Goal: Task Accomplishment & Management: Manage account settings

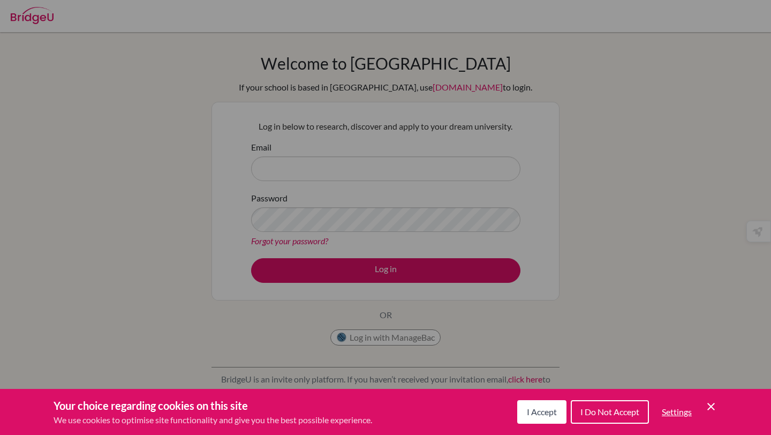
click at [542, 415] on span "I Accept" at bounding box center [542, 411] width 30 height 10
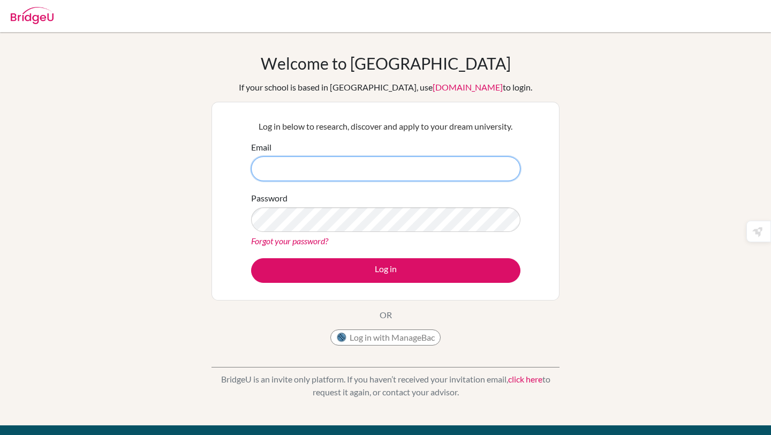
click at [479, 162] on input "Email" at bounding box center [385, 168] width 269 height 25
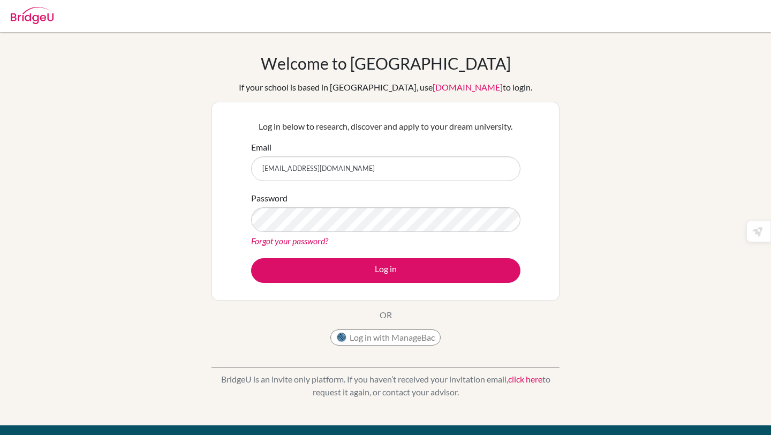
click at [307, 241] on link "Forgot your password?" at bounding box center [289, 240] width 77 height 10
click at [330, 167] on input "naveeaparikh@gmail.com" at bounding box center [385, 168] width 269 height 25
drag, startPoint x: 349, startPoint y: 168, endPoint x: 287, endPoint y: 168, distance: 62.1
click at [287, 168] on input "naveeaparikh@gmail.com" at bounding box center [385, 168] width 269 height 25
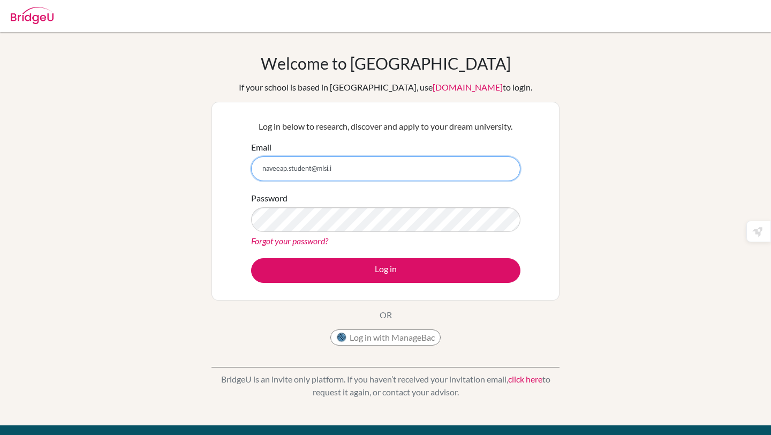
type input "[EMAIL_ADDRESS][DOMAIN_NAME]"
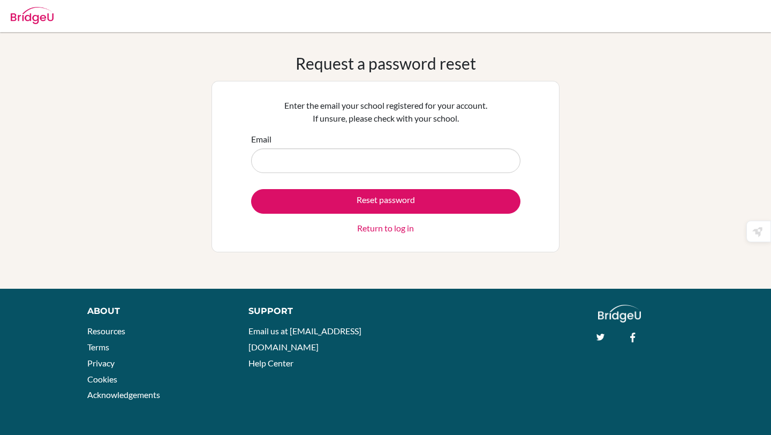
click at [311, 164] on input "Email" at bounding box center [385, 160] width 269 height 25
type input "[EMAIL_ADDRESS][DOMAIN_NAME]"
click at [251, 189] on button "Reset password" at bounding box center [385, 201] width 269 height 25
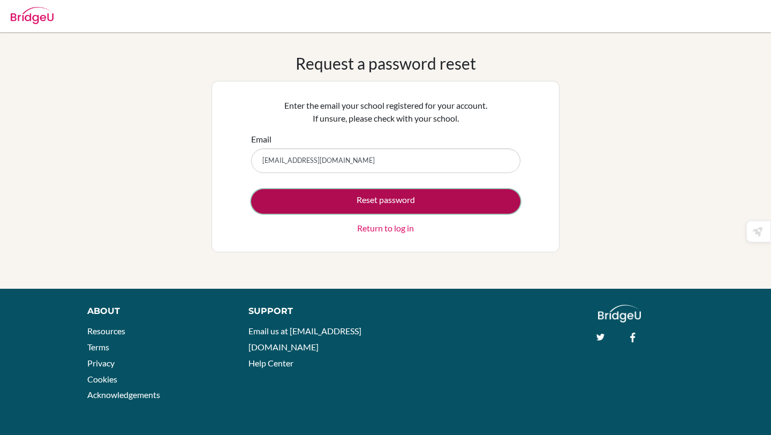
click at [310, 203] on button "Reset password" at bounding box center [385, 201] width 269 height 25
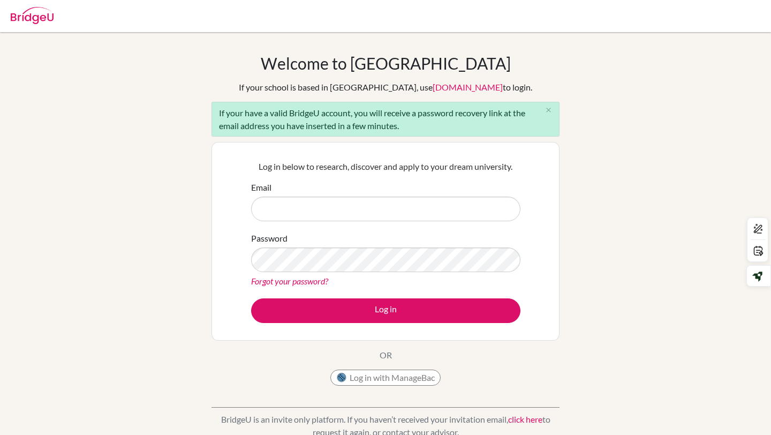
click at [319, 281] on link "Forgot your password?" at bounding box center [289, 281] width 77 height 10
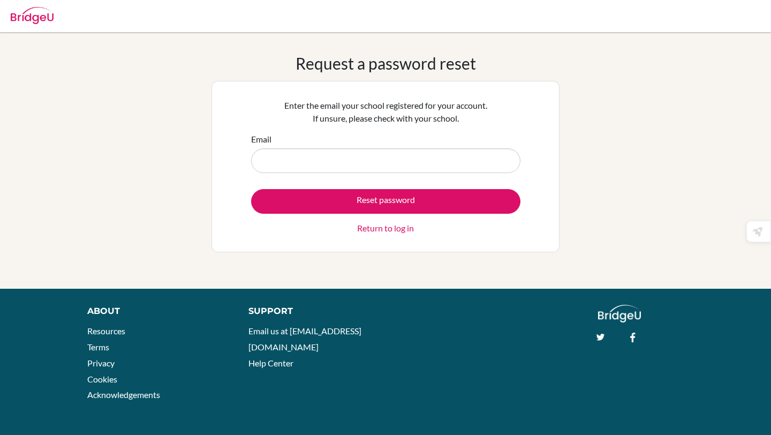
click at [317, 164] on input "Email" at bounding box center [385, 160] width 269 height 25
type input "[EMAIL_ADDRESS][DOMAIN_NAME]"
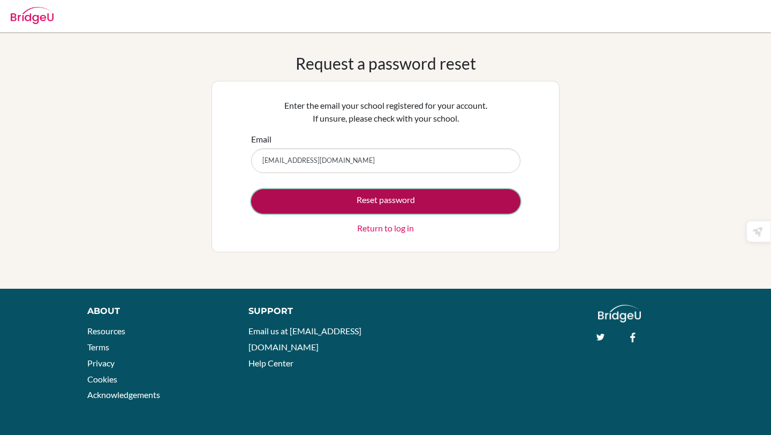
click at [316, 202] on button "Reset password" at bounding box center [385, 201] width 269 height 25
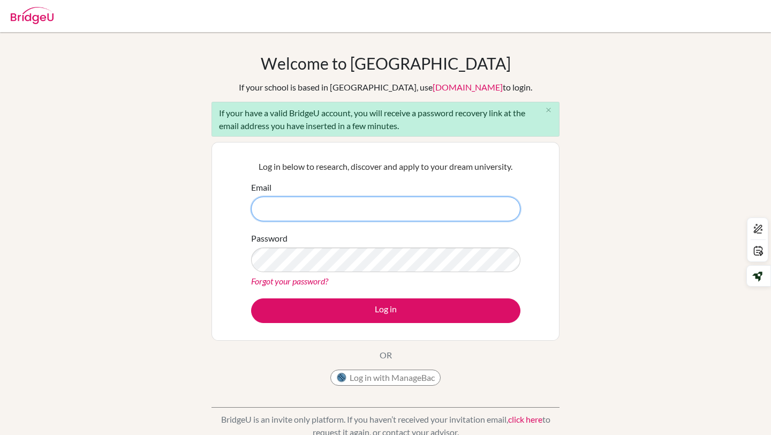
click at [339, 216] on input "Email" at bounding box center [385, 208] width 269 height 25
type input "naveeap.student@mlsi.in"
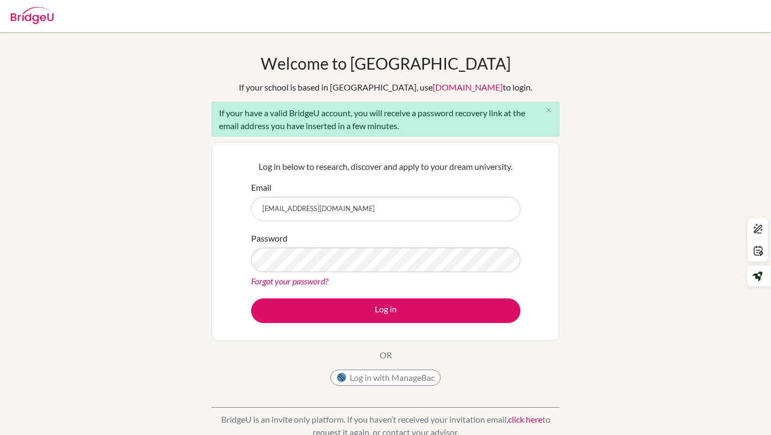
click at [303, 281] on link "Forgot your password?" at bounding box center [289, 281] width 77 height 10
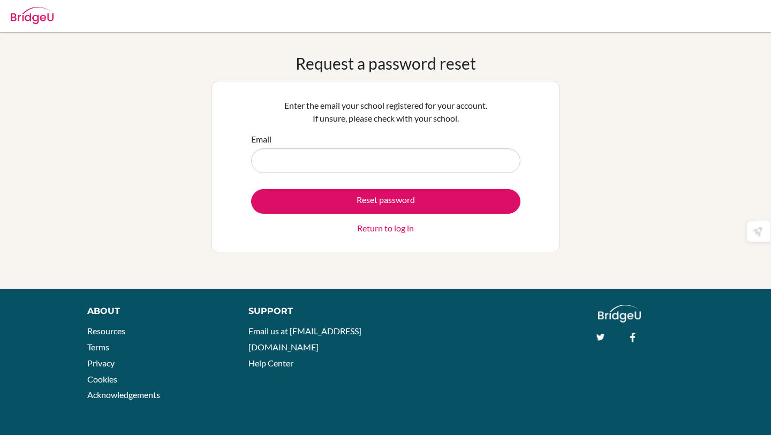
click at [368, 227] on link "Return to log in" at bounding box center [385, 228] width 57 height 13
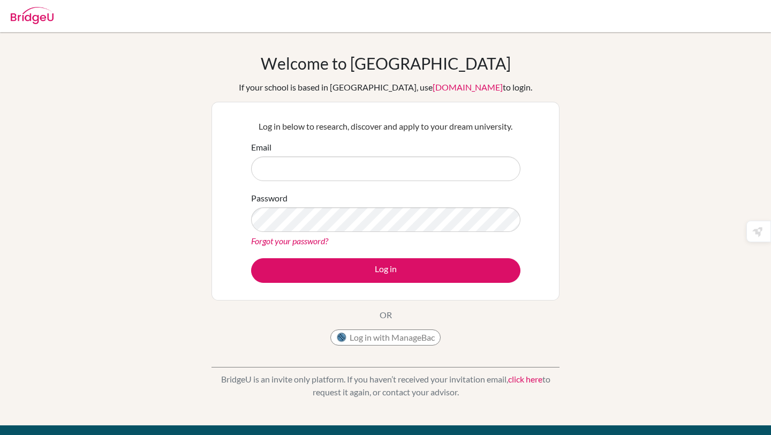
click at [46, 20] on img at bounding box center [32, 15] width 43 height 17
click at [21, 13] on img at bounding box center [32, 15] width 43 height 17
click at [39, 16] on img at bounding box center [32, 15] width 43 height 17
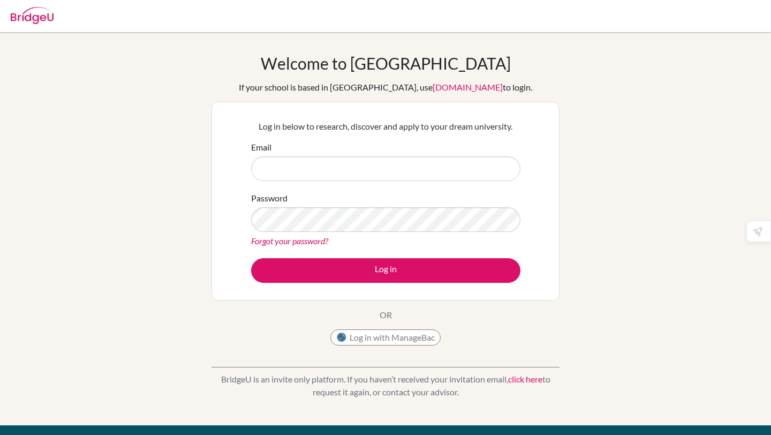
click at [39, 16] on img at bounding box center [32, 15] width 43 height 17
click at [38, 12] on img at bounding box center [32, 15] width 43 height 17
